Goal: Find specific page/section: Find specific page/section

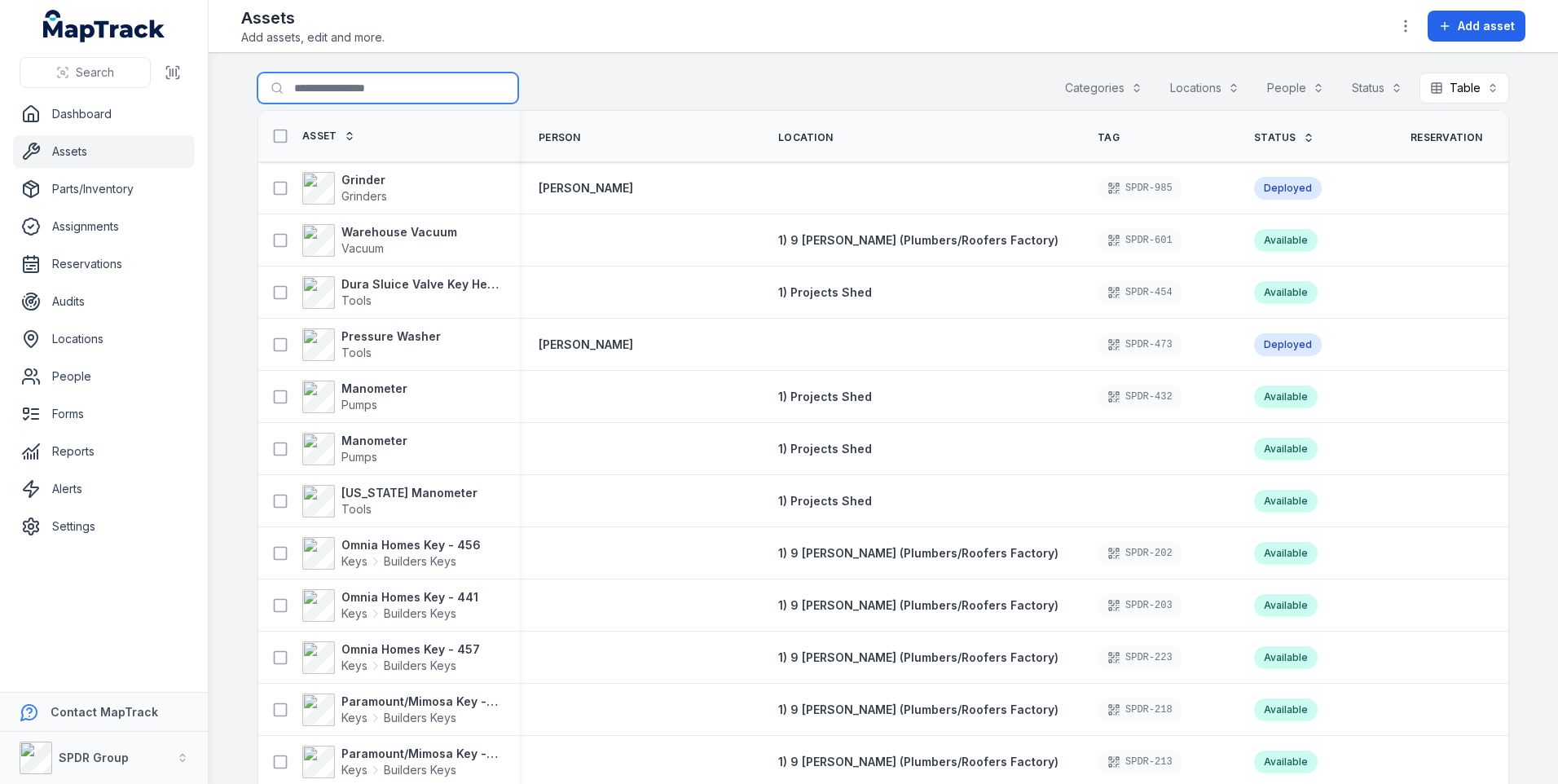
click at [317, 93] on input "Search for assets" at bounding box center [387, 87] width 261 height 31
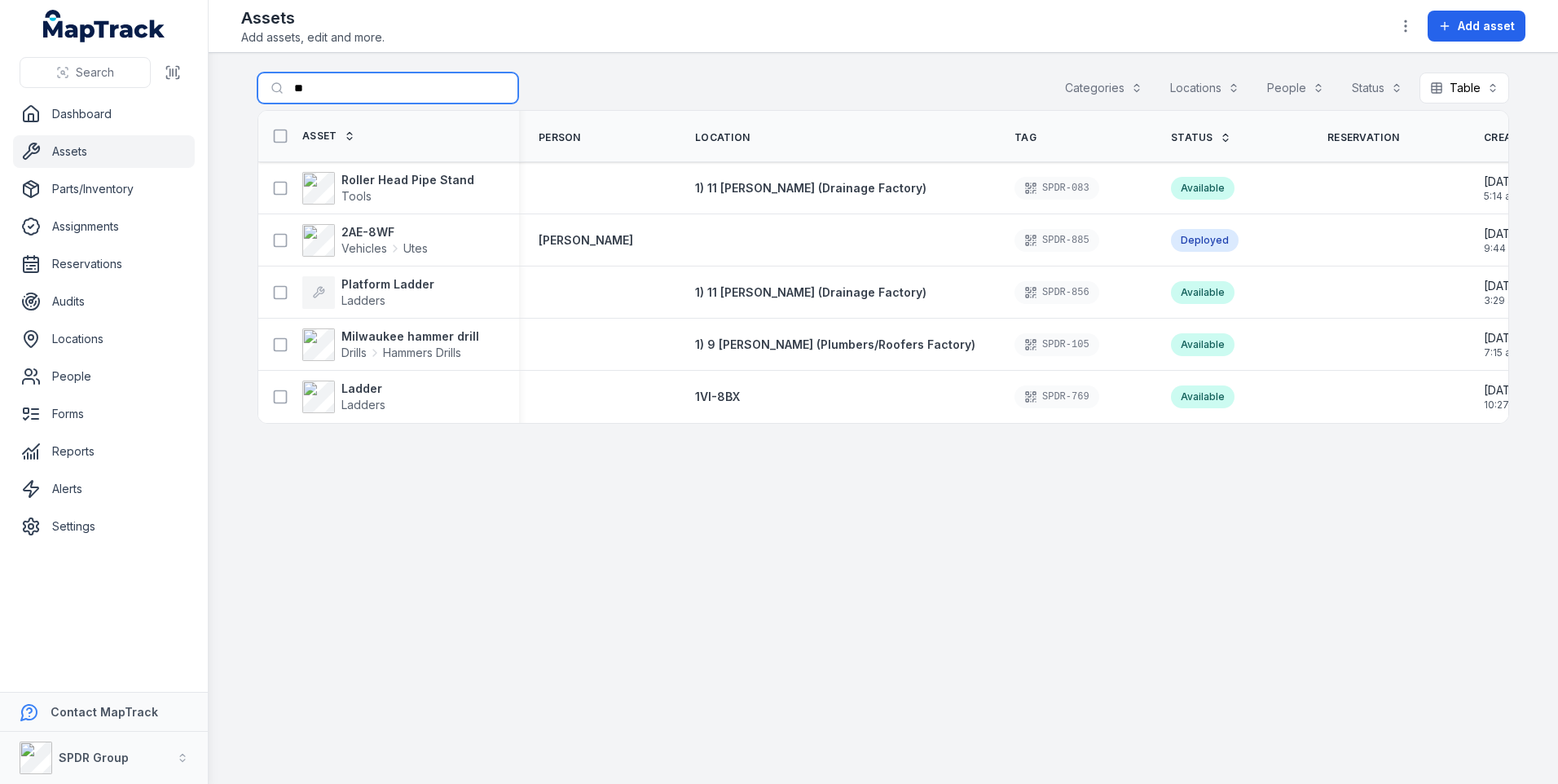
type input "*"
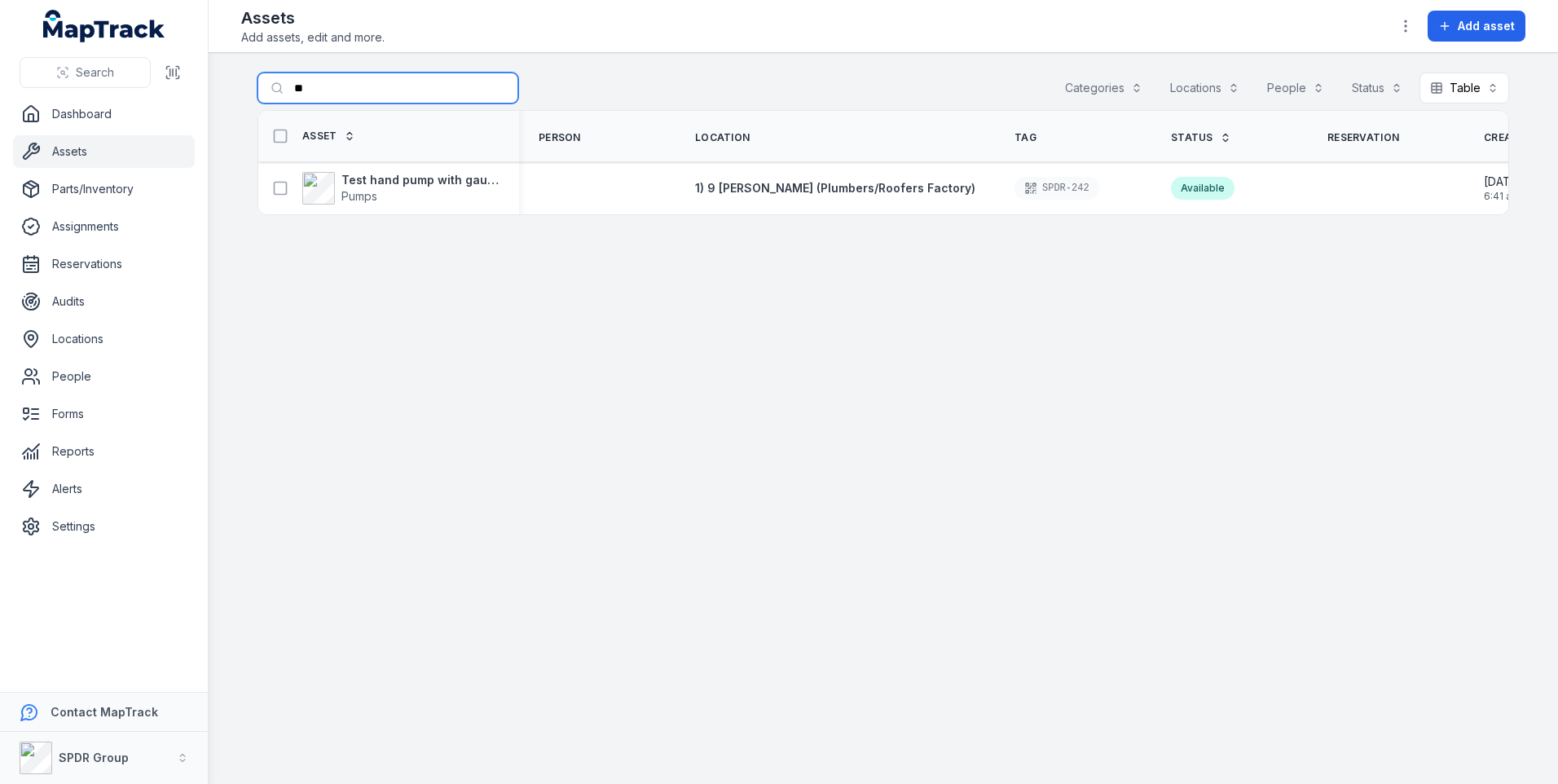
type input "*"
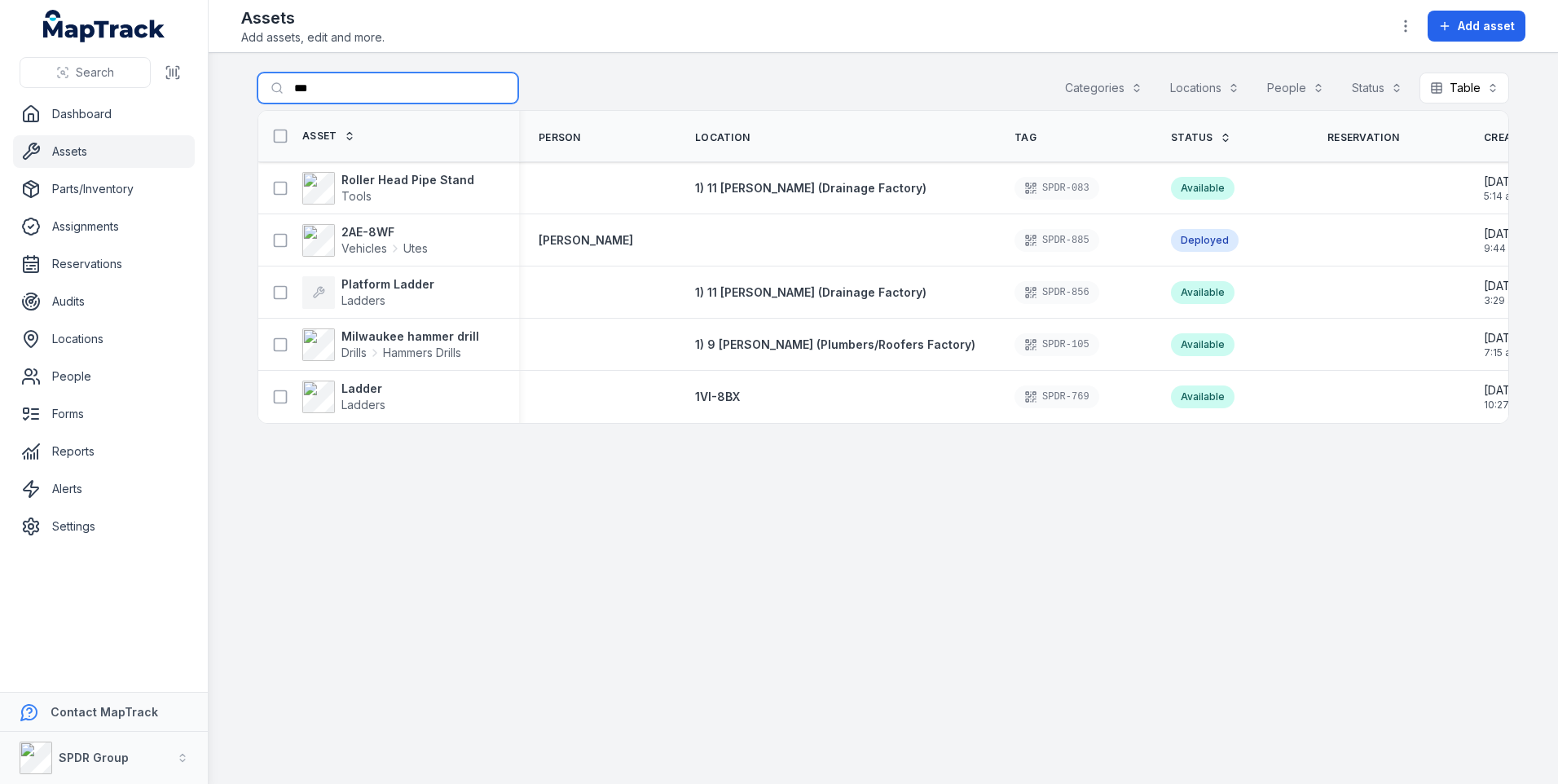
type input "***"
